Goal: Task Accomplishment & Management: Manage account settings

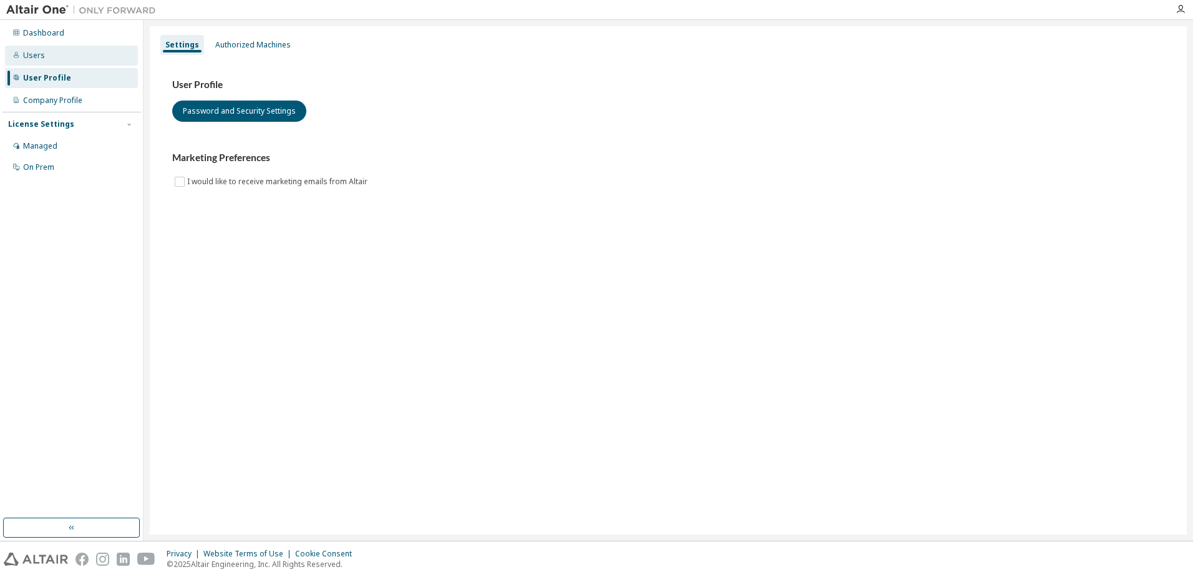
click at [46, 52] on div "Users" at bounding box center [71, 56] width 133 height 20
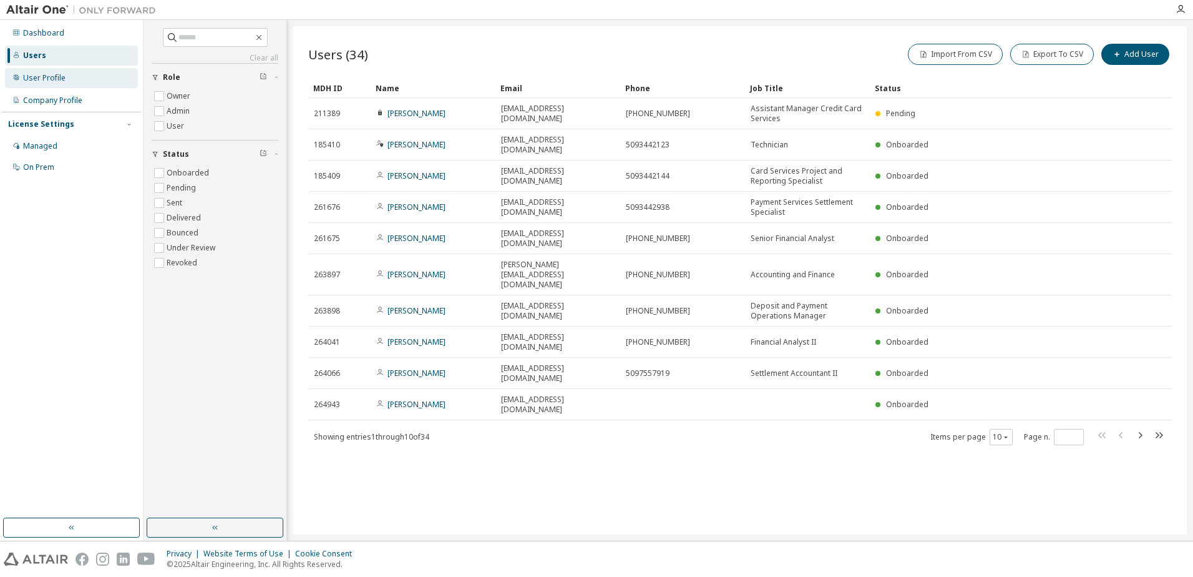
click at [47, 73] on div "User Profile" at bounding box center [44, 78] width 42 height 10
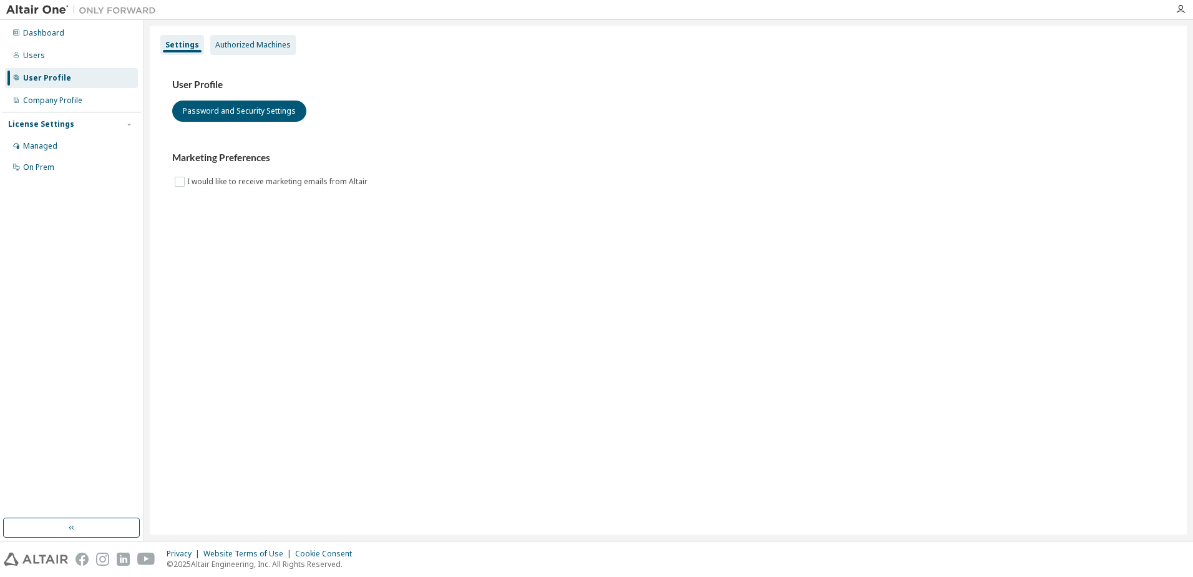
click at [243, 46] on div "Authorized Machines" at bounding box center [253, 45] width 76 height 10
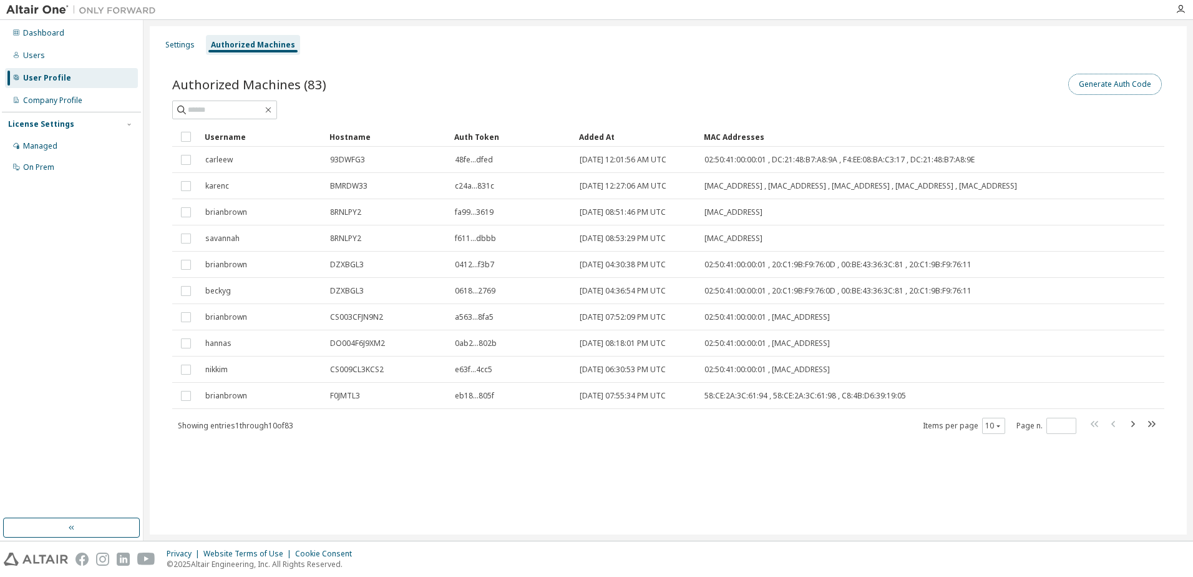
click at [1104, 82] on button "Generate Auth Code" at bounding box center [1116, 84] width 94 height 21
